Goal: Browse casually

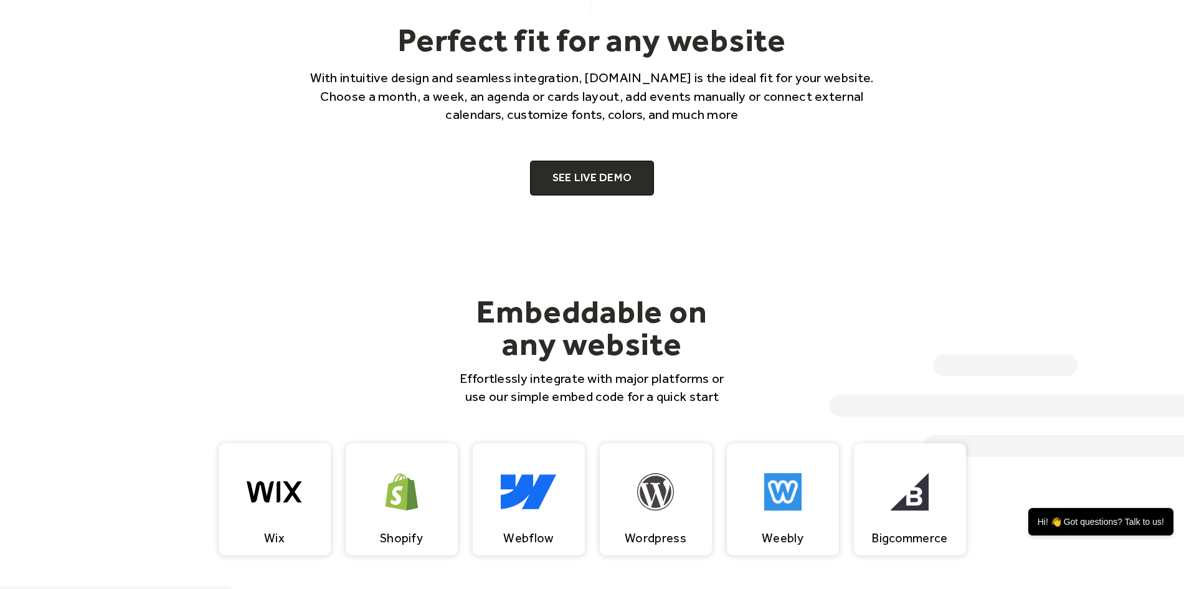
scroll to position [934, 0]
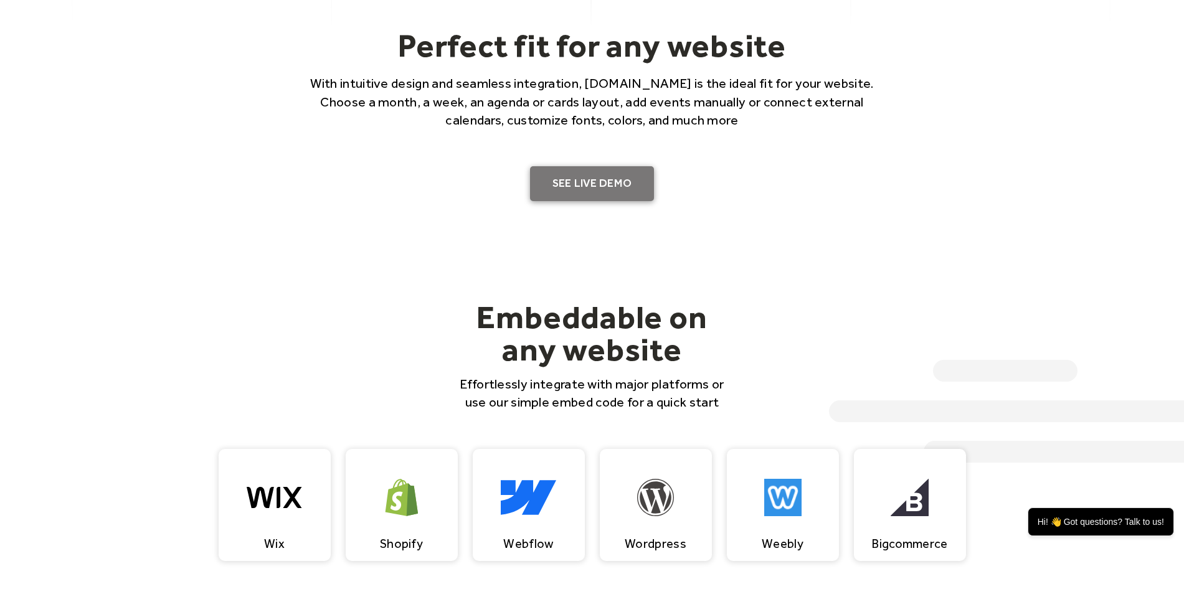
click at [582, 186] on link "SEE LIVE DEMO" at bounding box center [592, 183] width 125 height 35
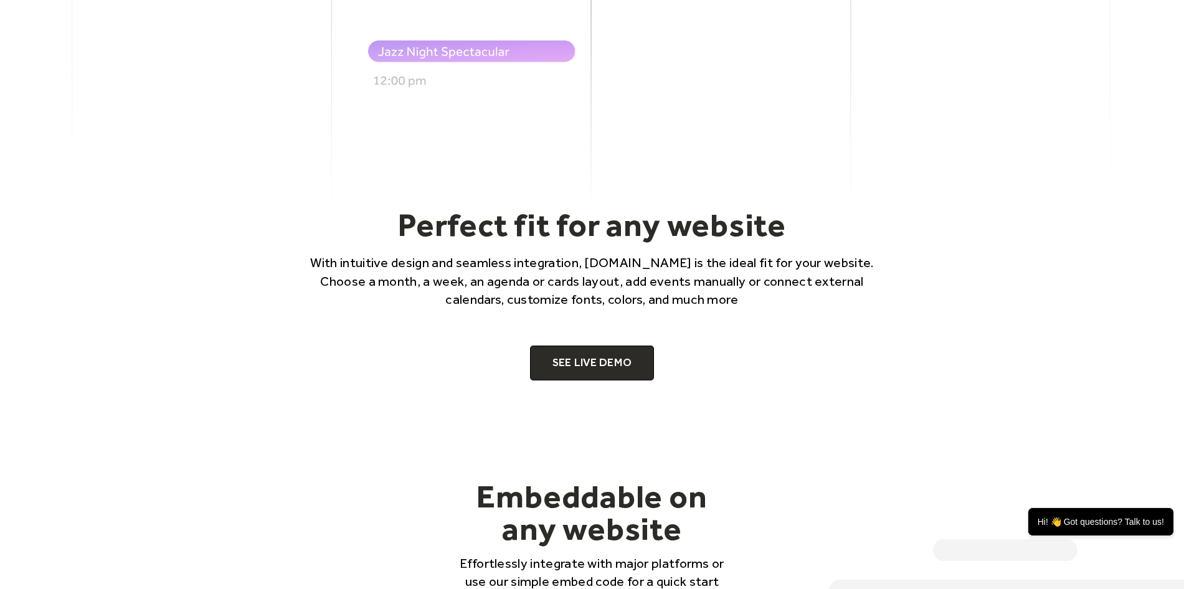
scroll to position [747, 0]
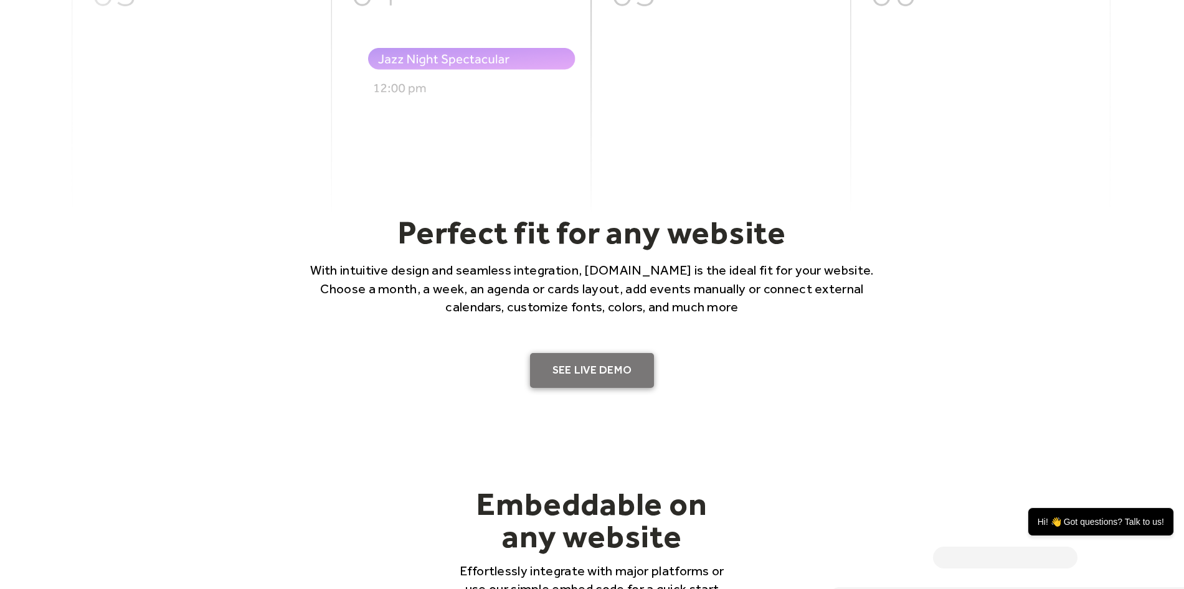
click at [595, 375] on link "SEE LIVE DEMO" at bounding box center [592, 370] width 125 height 35
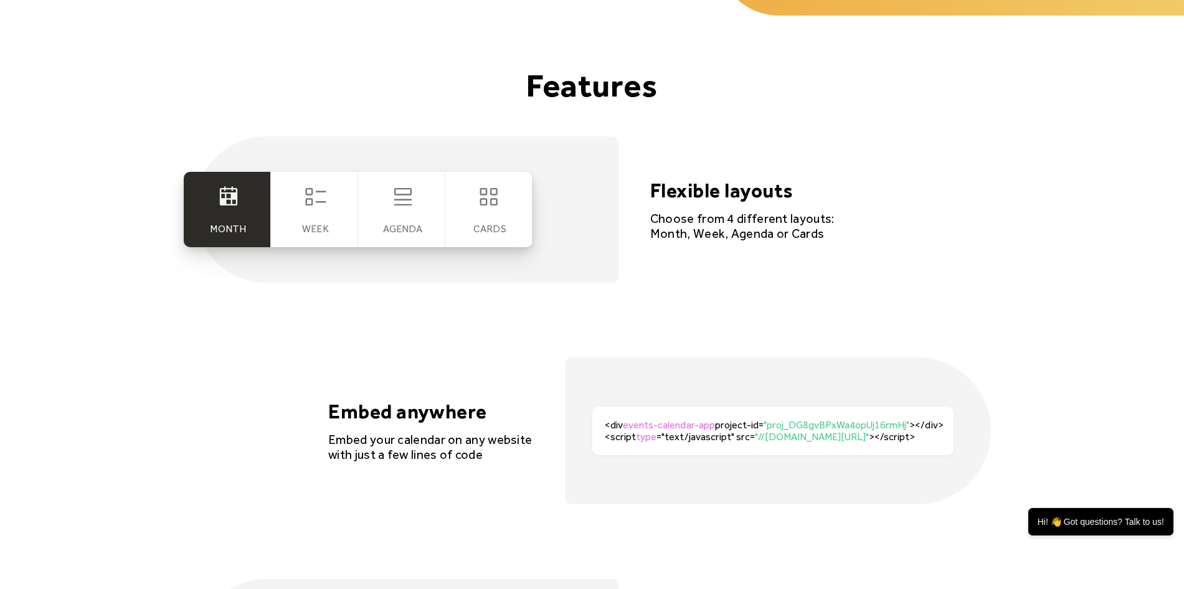
scroll to position [2304, 0]
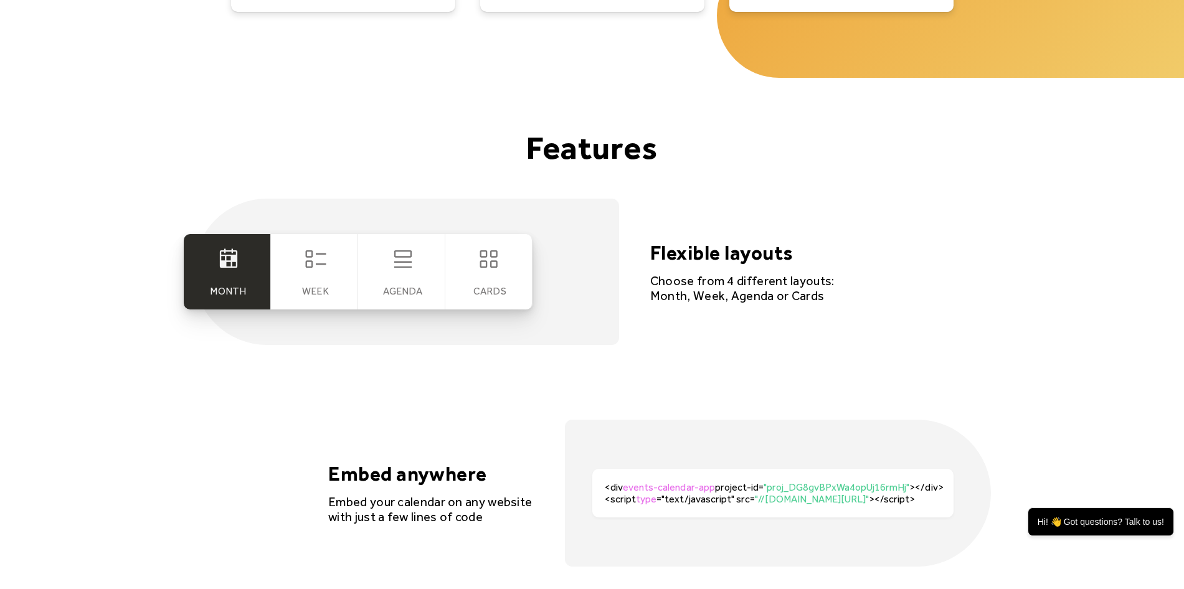
click at [331, 273] on div "Week" at bounding box center [314, 271] width 87 height 75
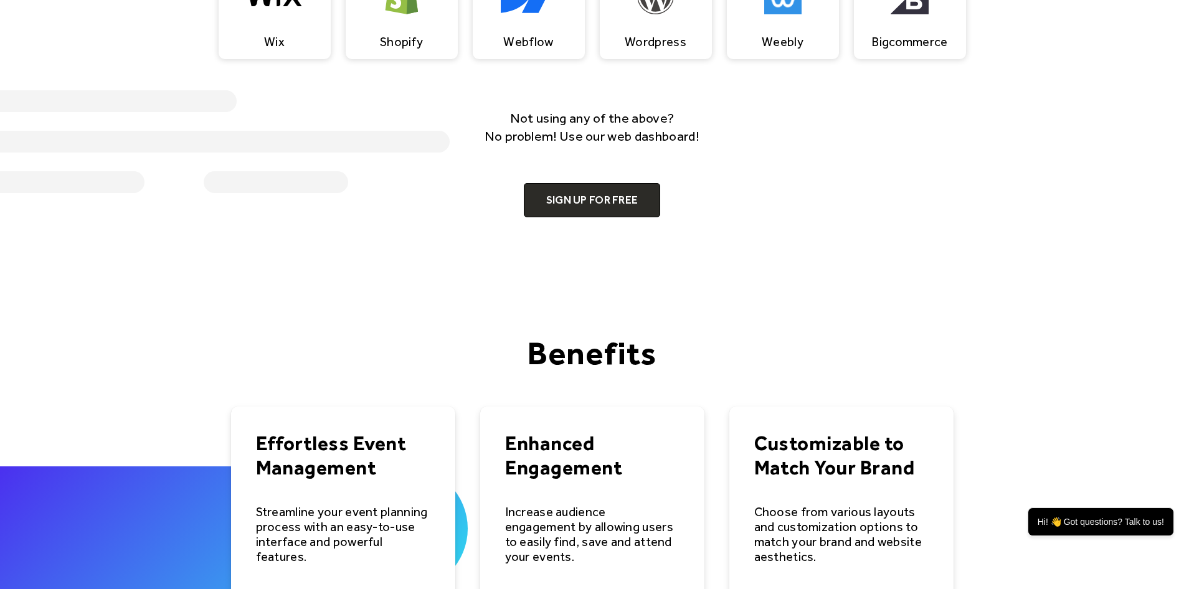
scroll to position [996, 0]
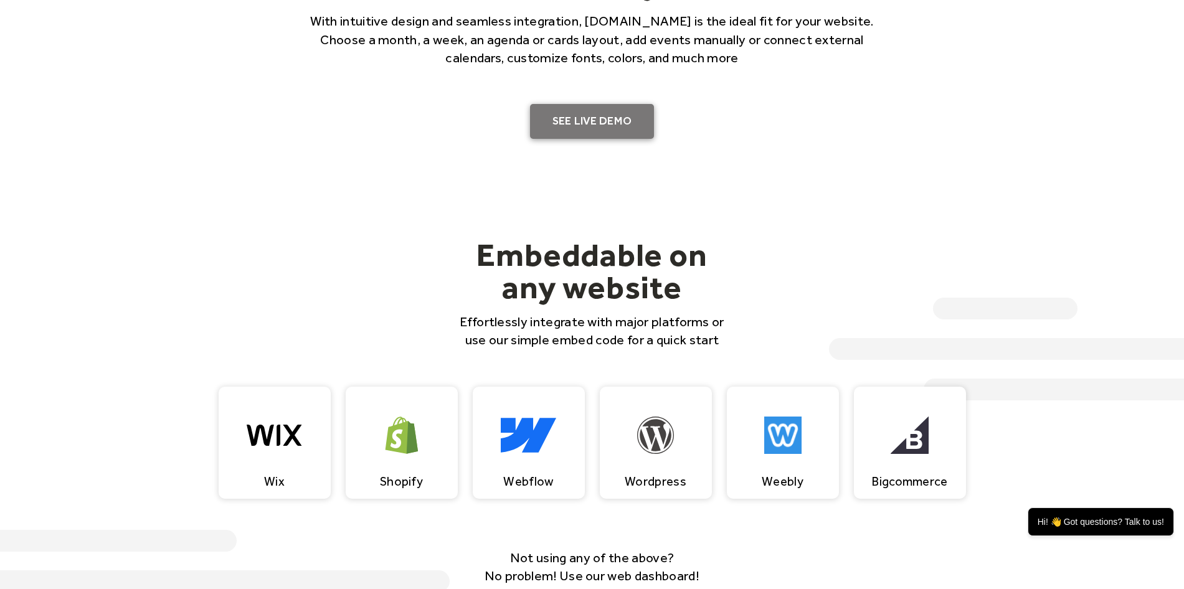
click at [570, 120] on link "SEE LIVE DEMO" at bounding box center [592, 121] width 125 height 35
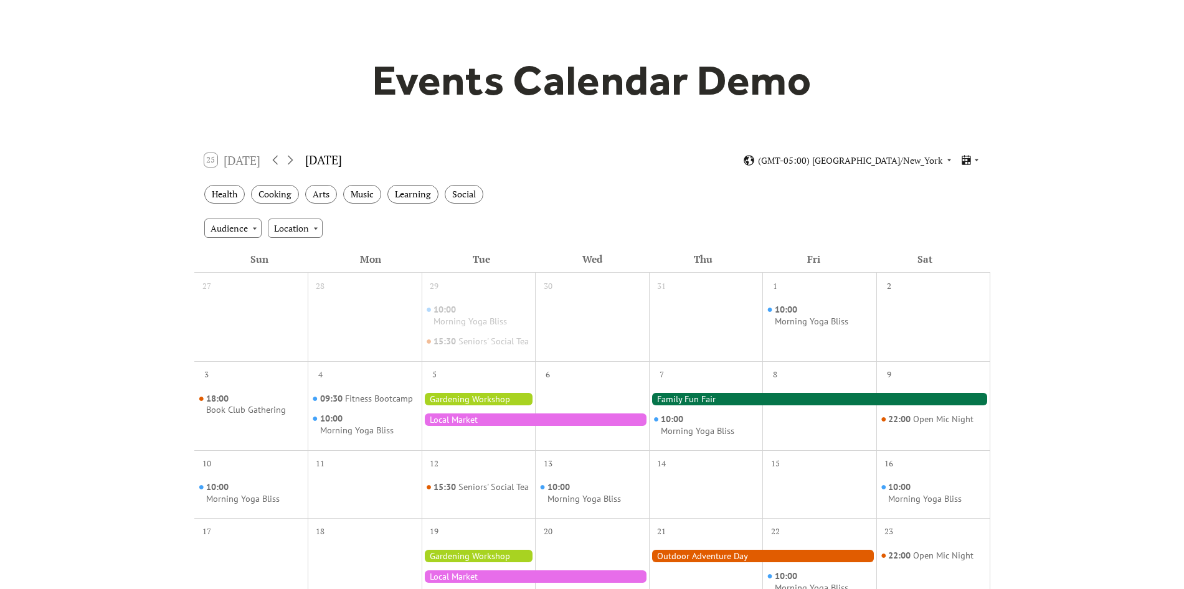
scroll to position [62, 0]
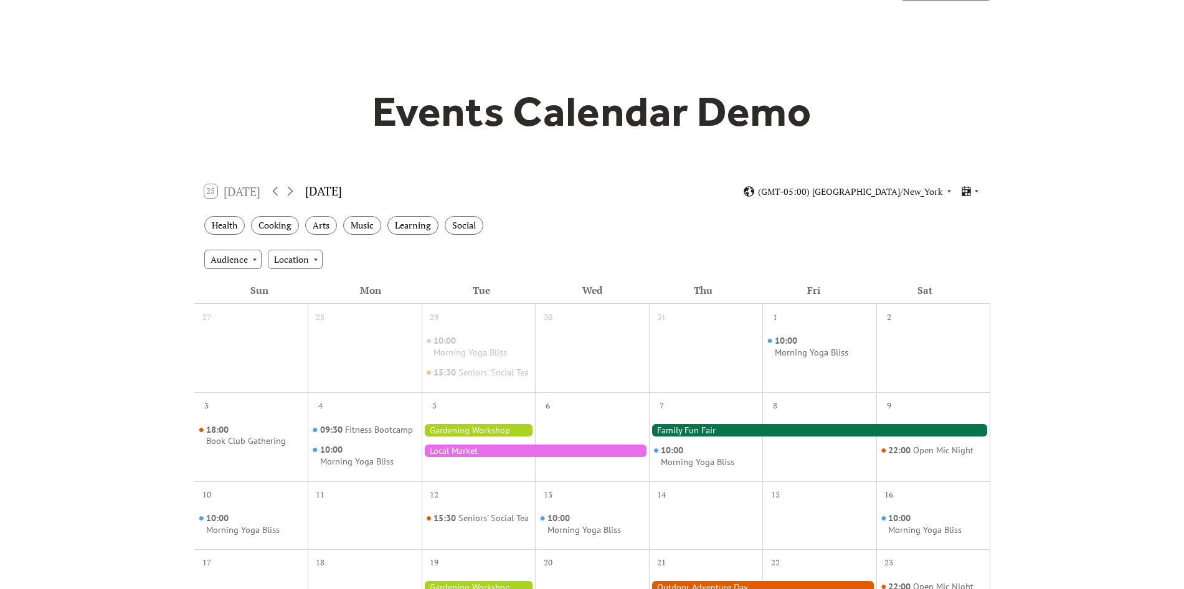
scroll to position [62, 0]
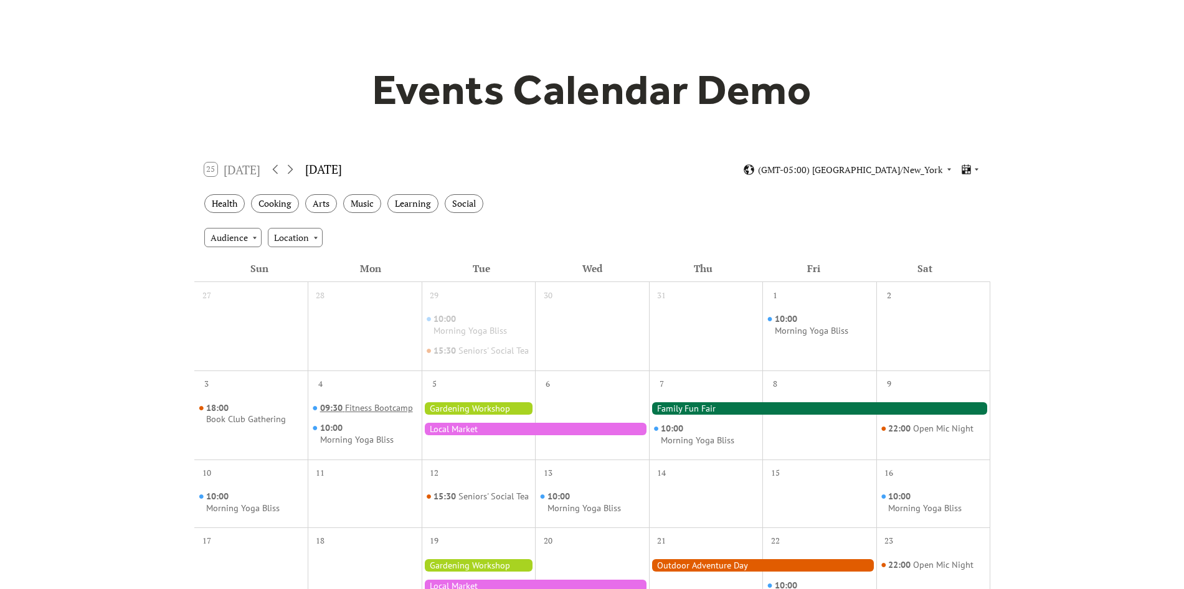
click at [376, 414] on div "Fitness Bootcamp" at bounding box center [379, 408] width 68 height 12
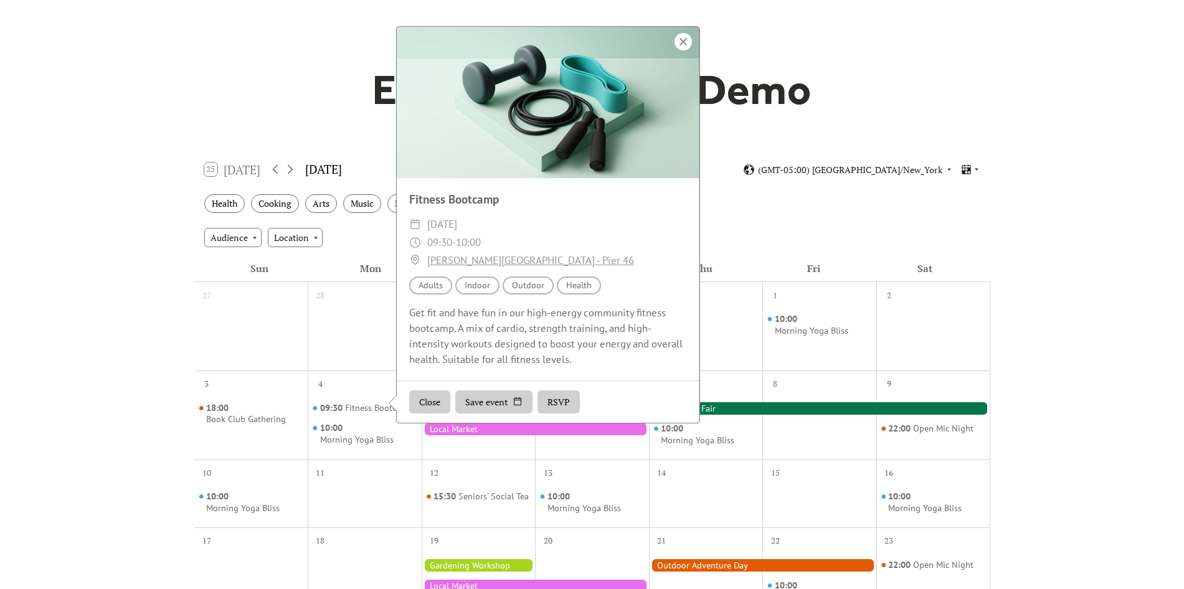
click at [684, 49] on div at bounding box center [682, 41] width 17 height 17
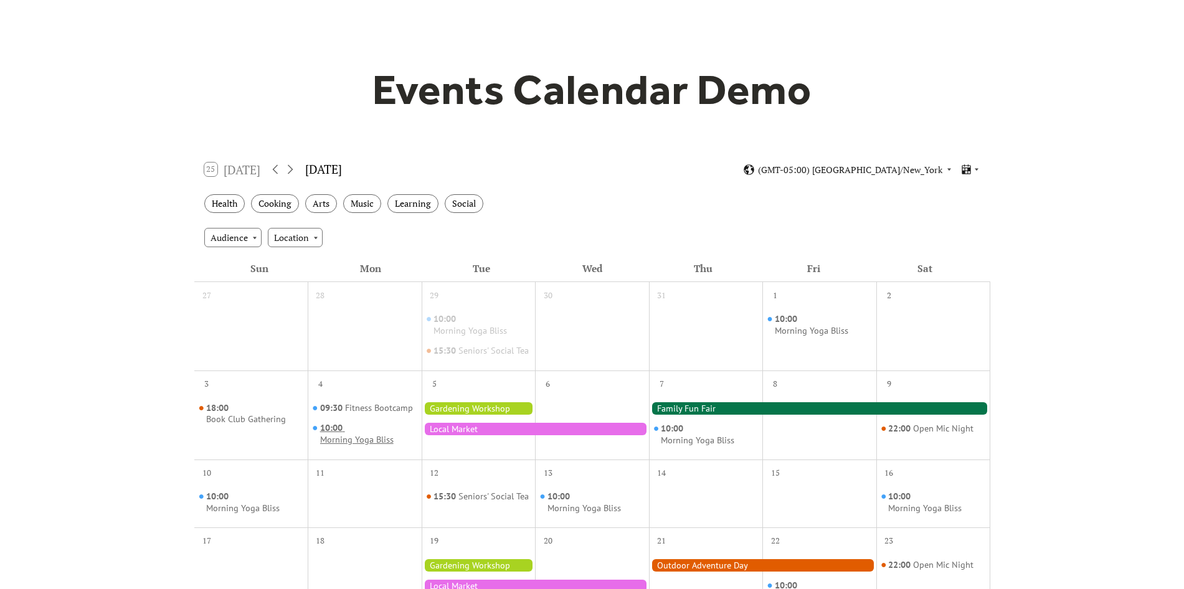
click at [346, 446] on div "Morning Yoga Bliss" at bounding box center [356, 440] width 73 height 12
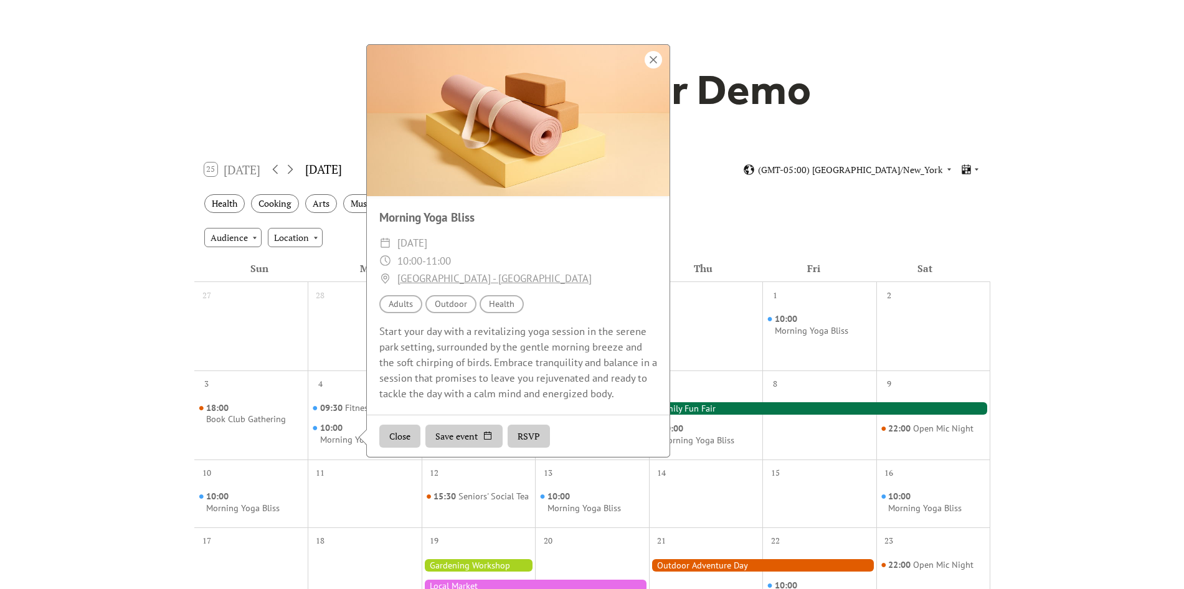
click at [654, 65] on div at bounding box center [652, 59] width 17 height 17
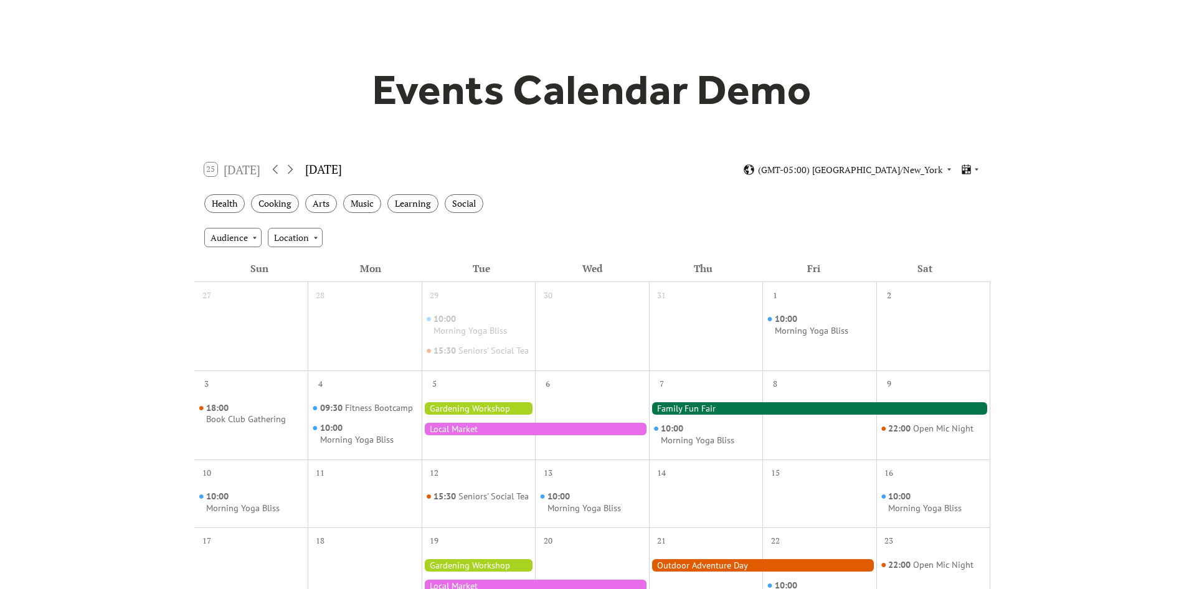
click at [483, 415] on div at bounding box center [479, 408] width 114 height 12
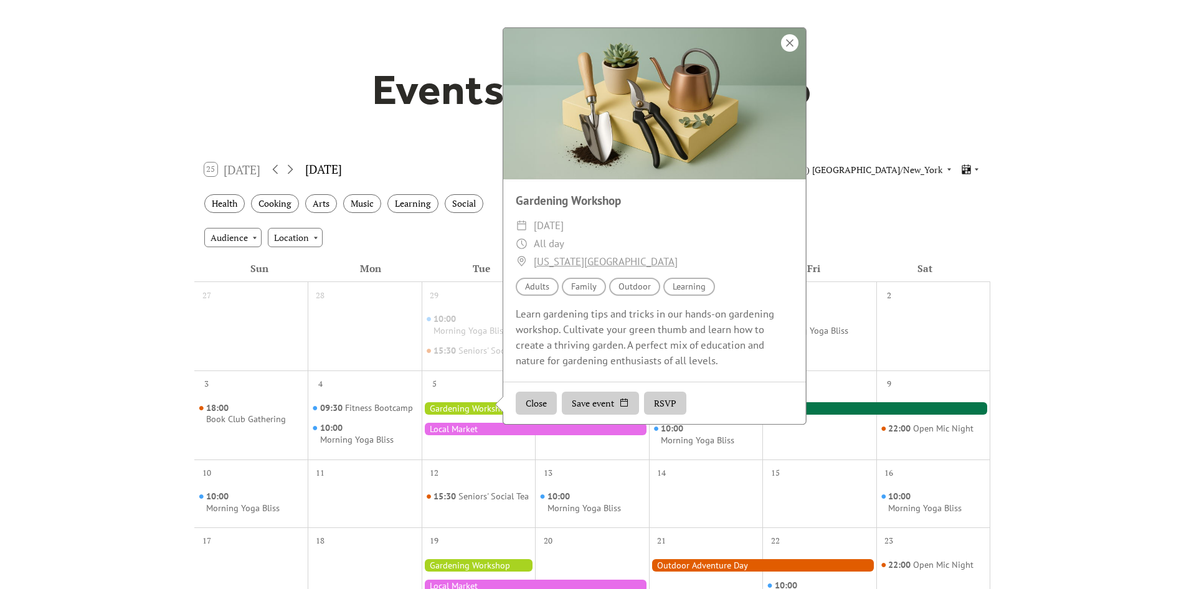
click at [788, 51] on div at bounding box center [789, 42] width 17 height 17
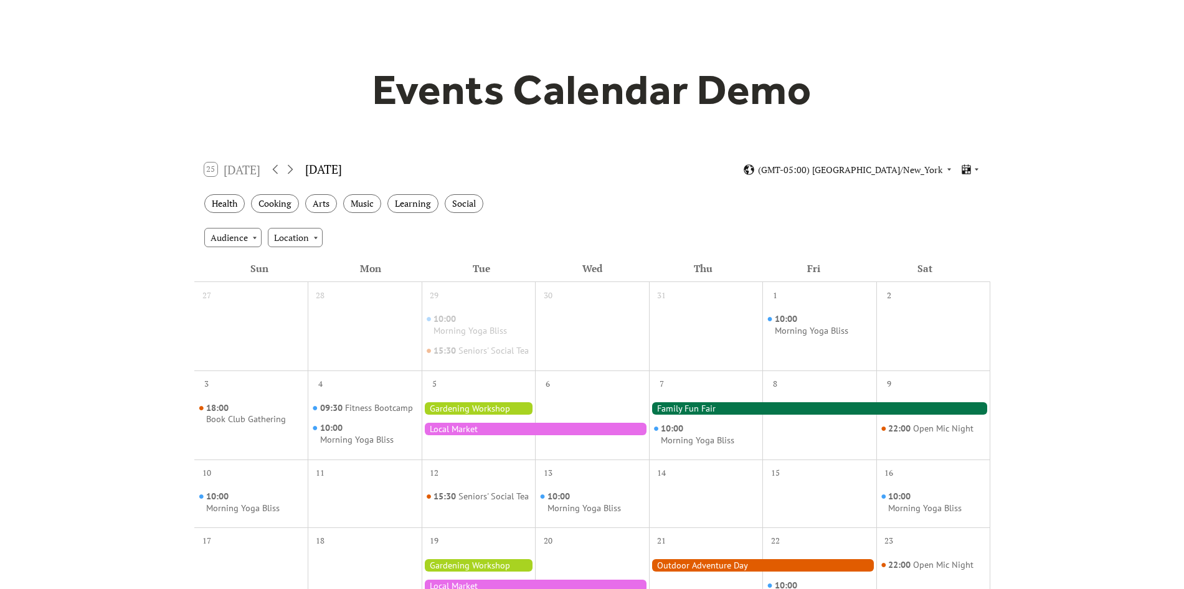
click at [484, 435] on div at bounding box center [535, 429] width 227 height 12
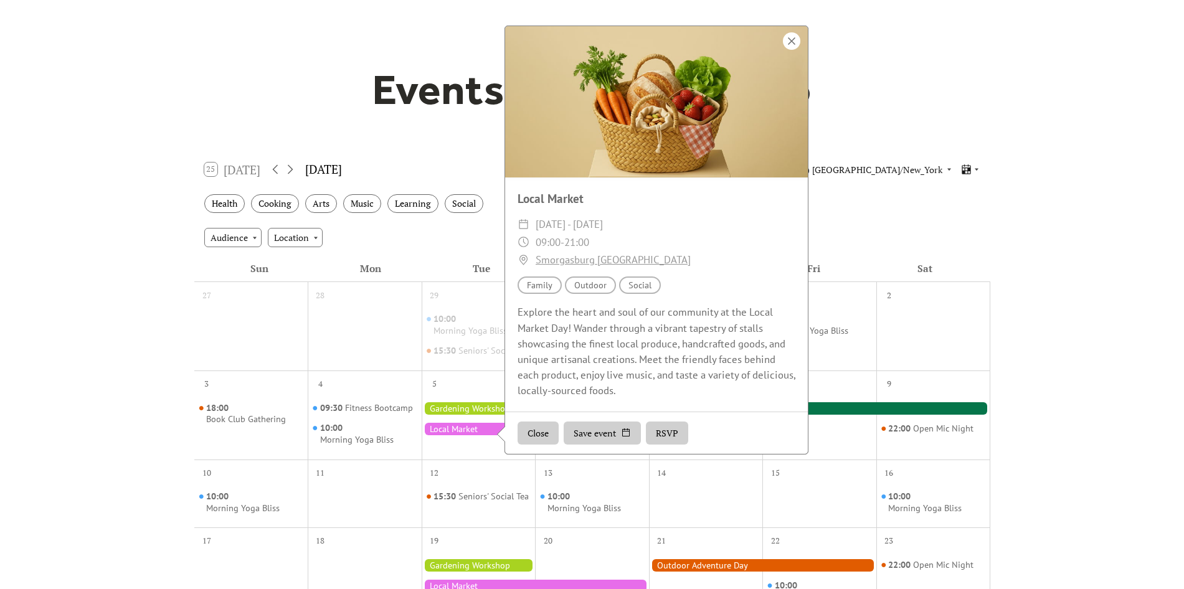
click at [795, 45] on div at bounding box center [791, 40] width 17 height 17
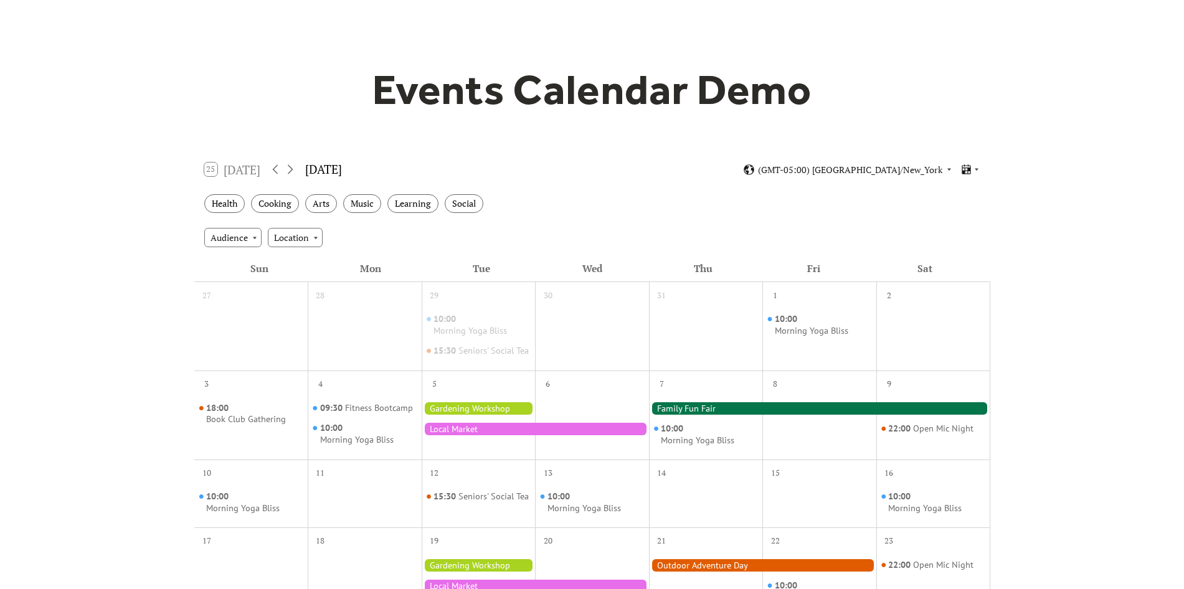
click at [687, 415] on div at bounding box center [819, 408] width 341 height 12
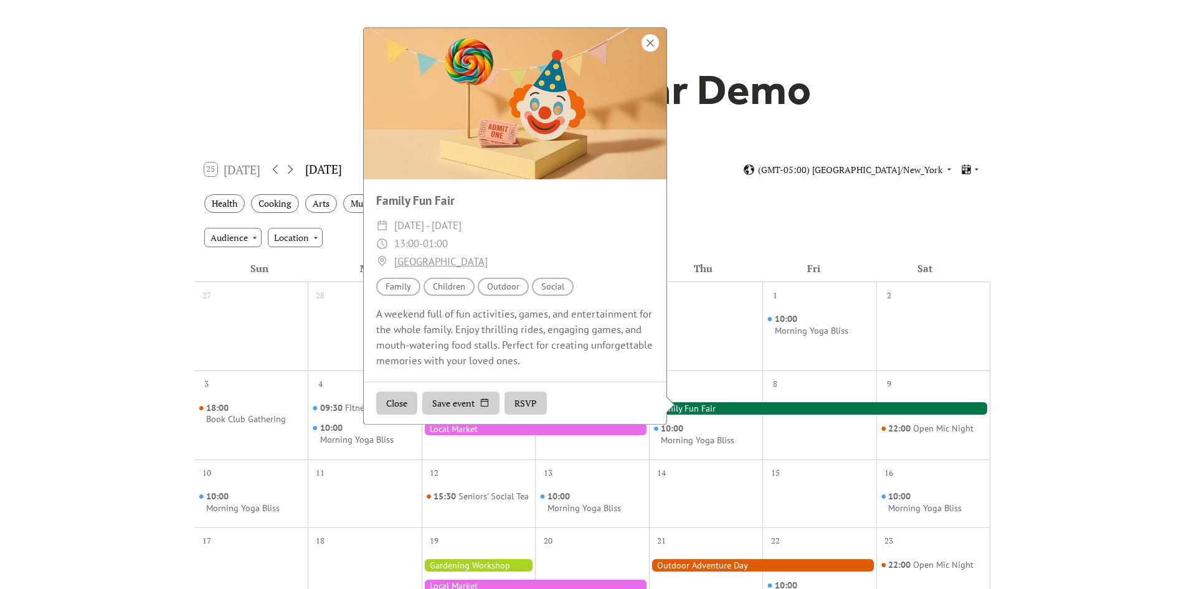
click at [647, 50] on div at bounding box center [649, 42] width 17 height 17
